Goal: Find specific page/section: Find specific page/section

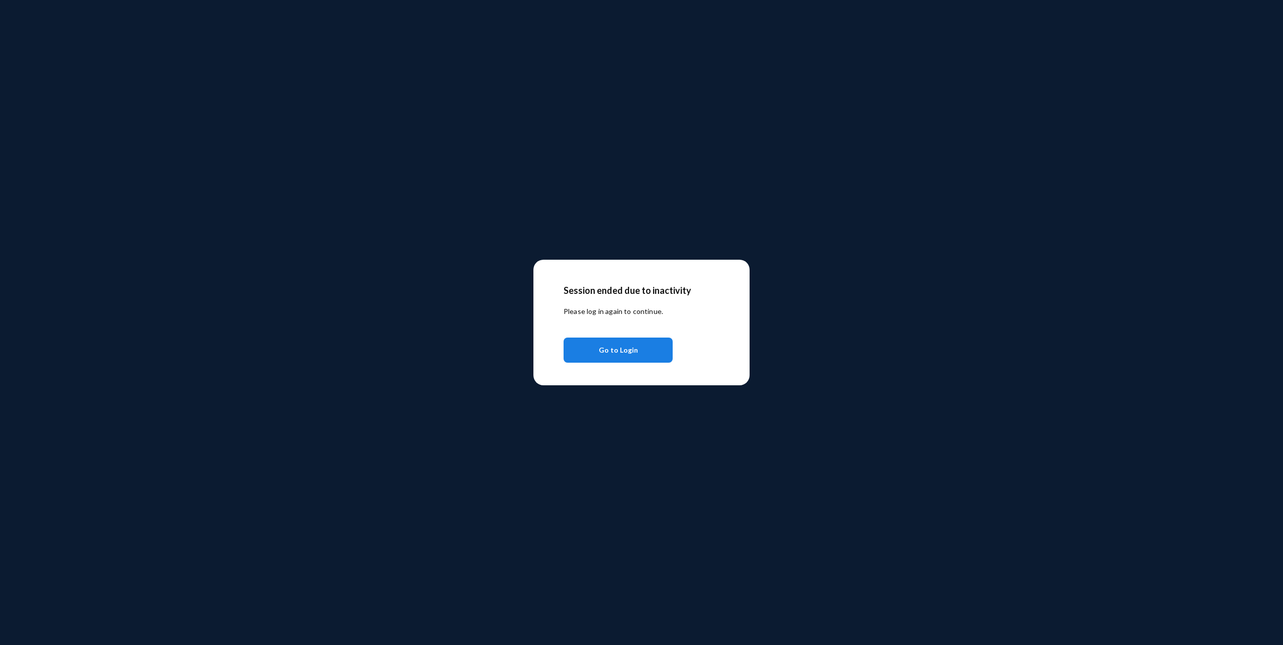
click at [607, 352] on span "Go to Login" at bounding box center [618, 350] width 39 height 18
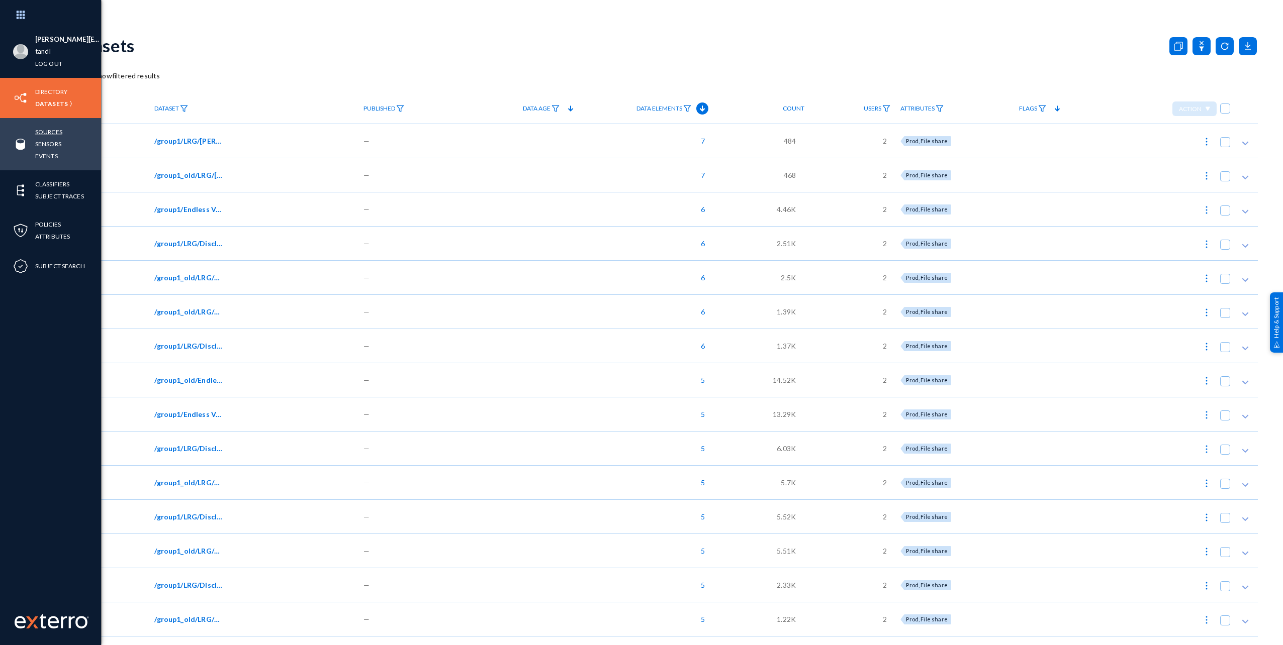
click at [44, 130] on link "Sources" at bounding box center [48, 132] width 27 height 12
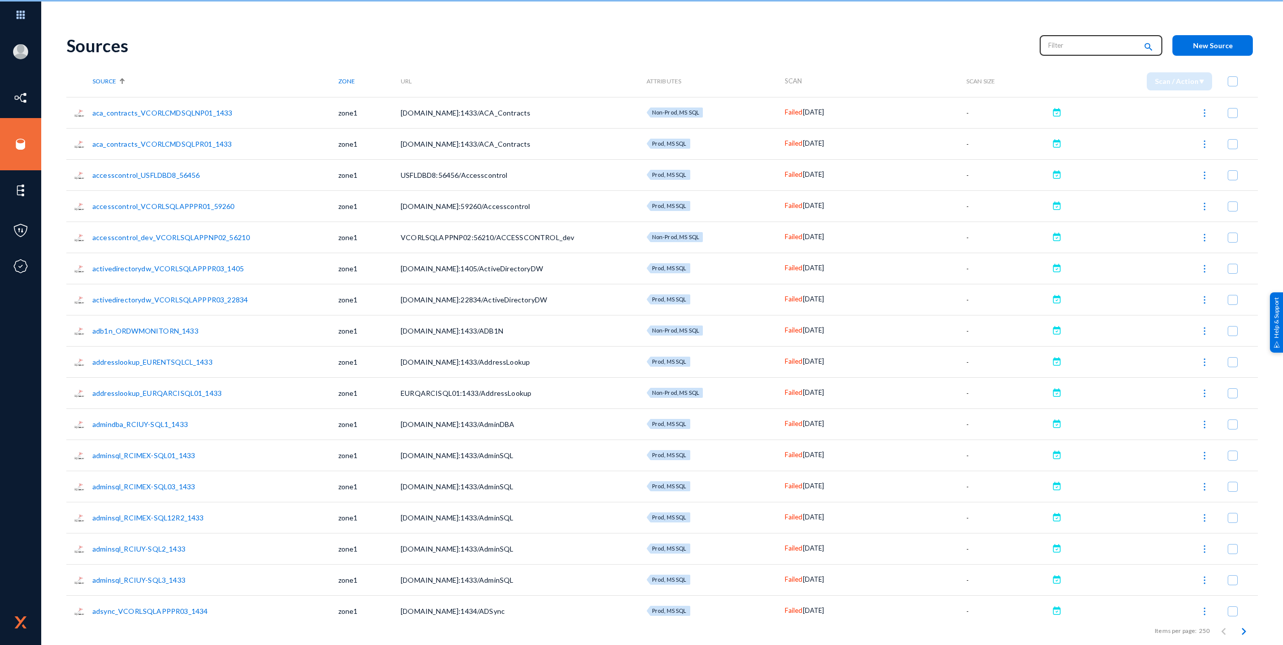
click at [1093, 44] on input "text" at bounding box center [1092, 45] width 88 height 15
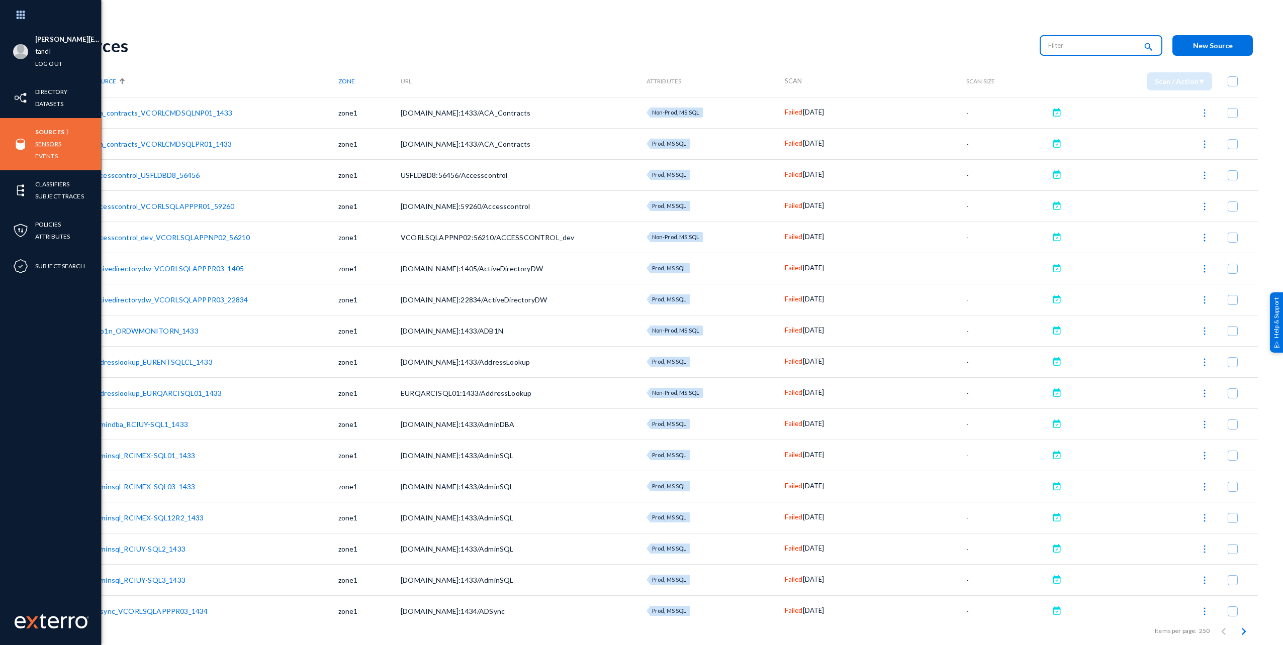
click at [56, 145] on link "Sensors" at bounding box center [48, 144] width 26 height 12
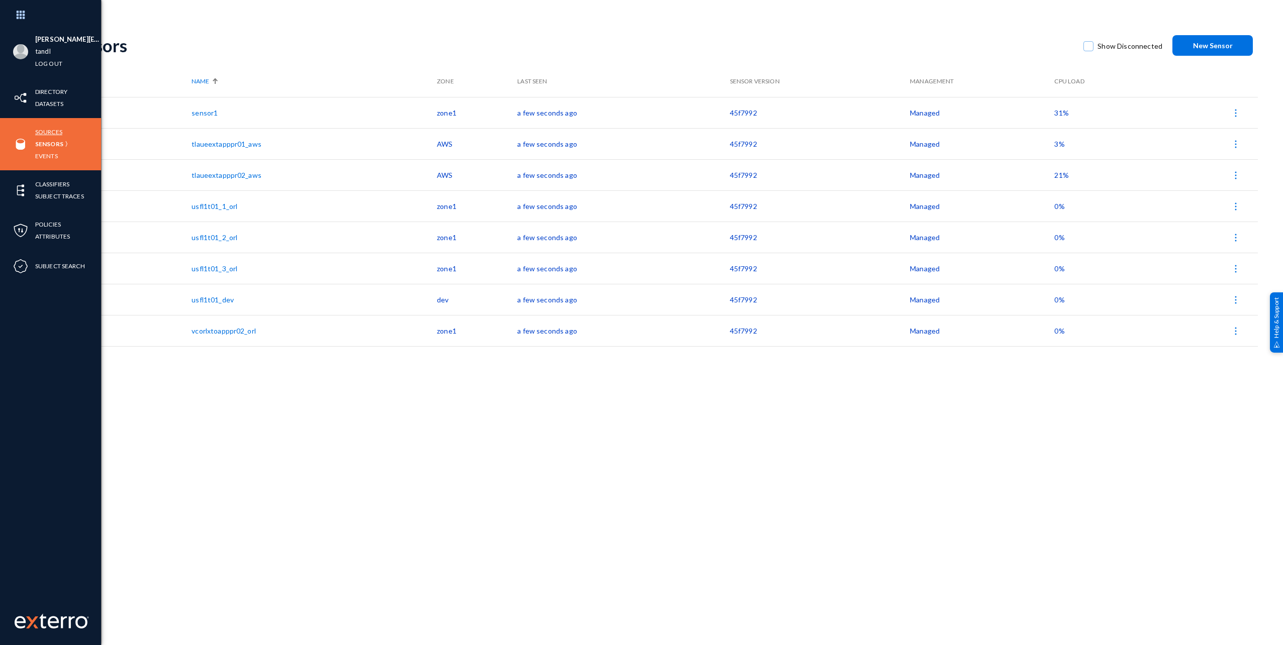
click at [59, 130] on link "Sources" at bounding box center [48, 132] width 27 height 12
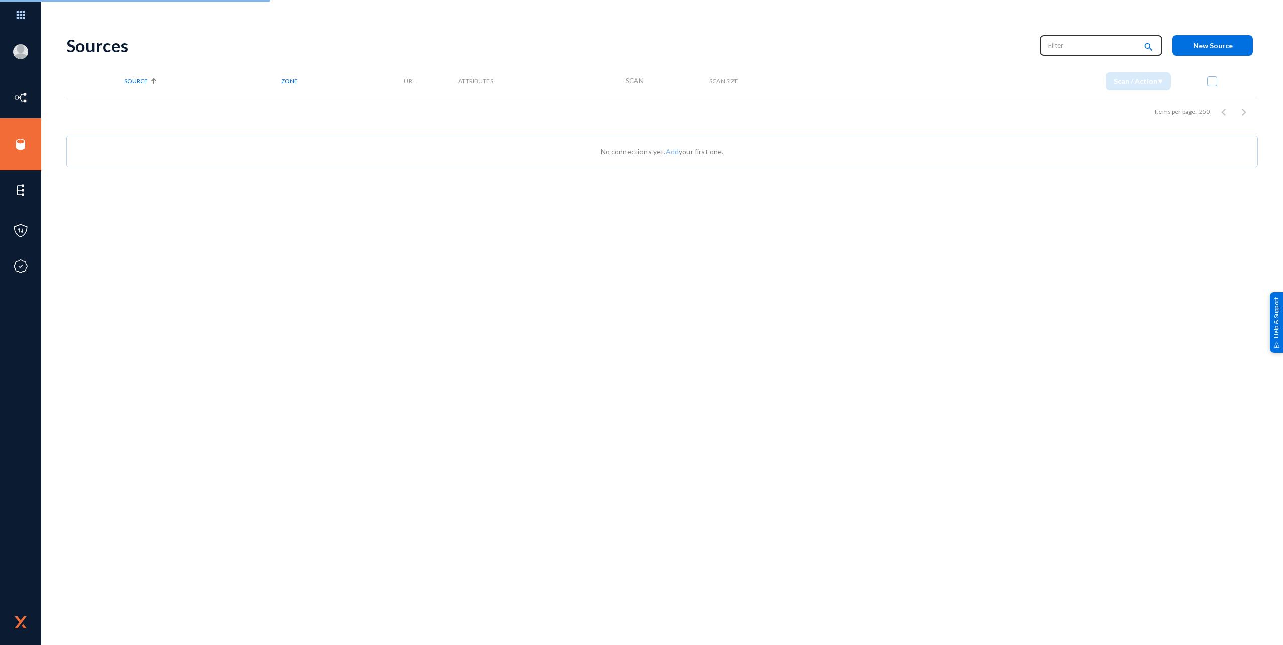
click at [1104, 42] on input "text" at bounding box center [1092, 45] width 88 height 15
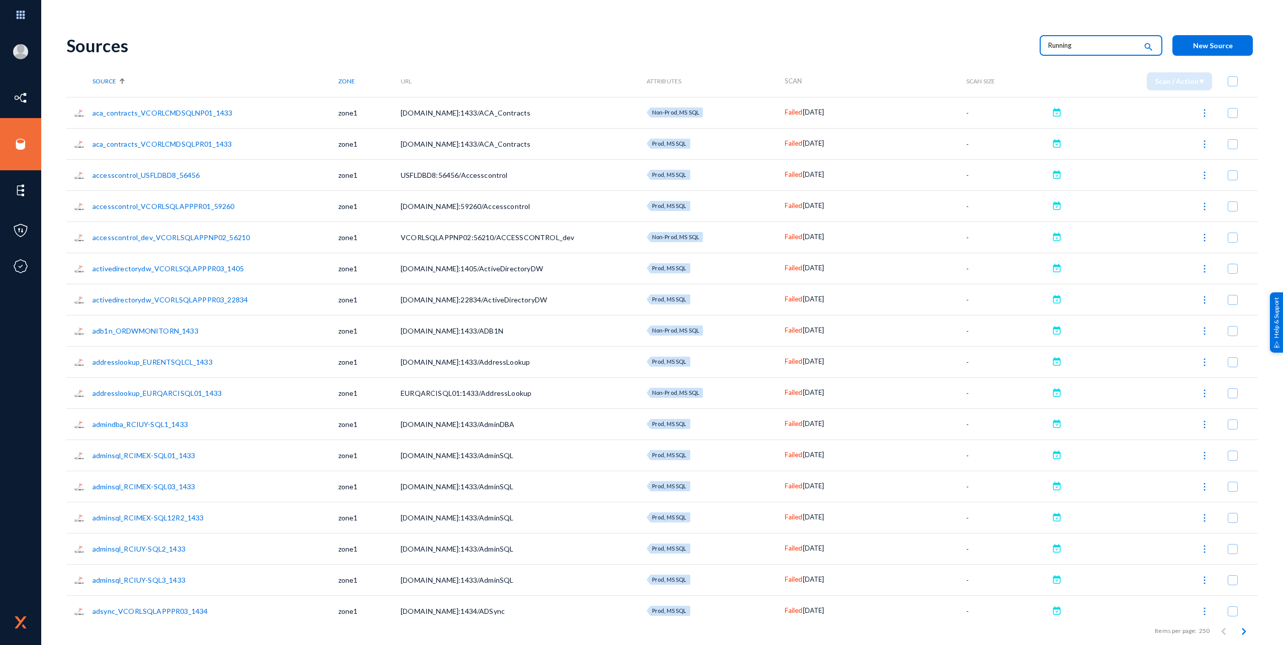
type input "Running"
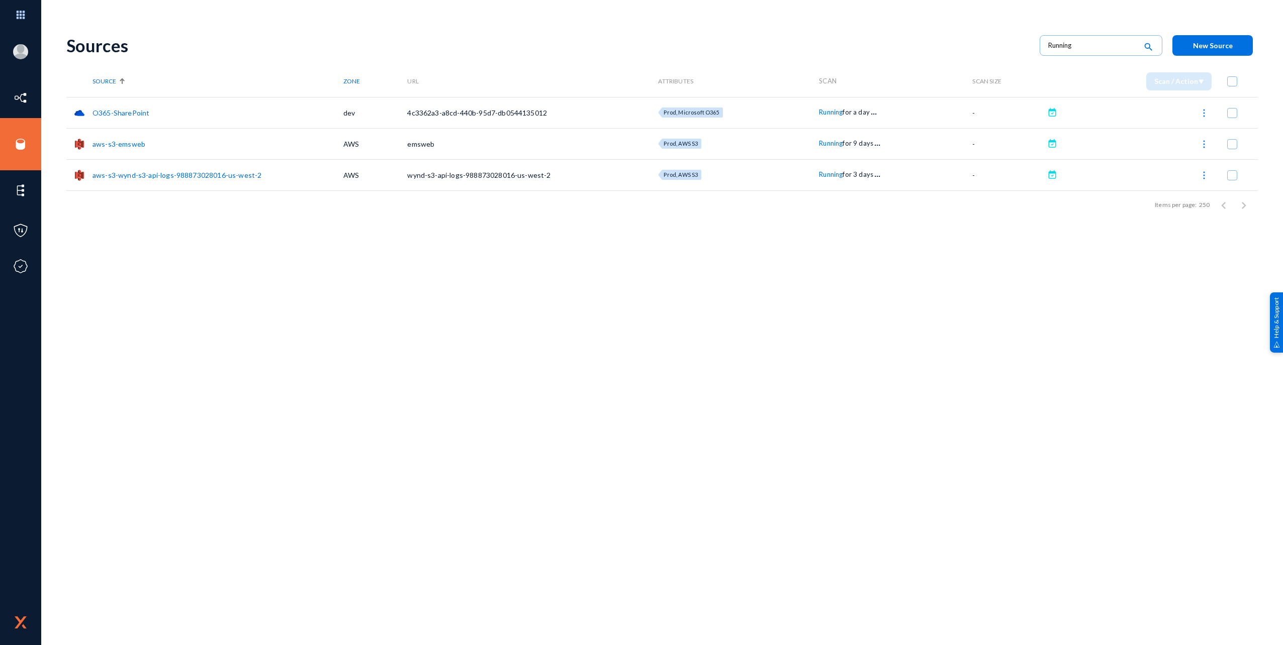
click at [291, 398] on div "Sources Running search New Source Source Zone URL Attributes Scan Scan Size Sca…" at bounding box center [661, 335] width 1191 height 620
